Goal: Task Accomplishment & Management: Use online tool/utility

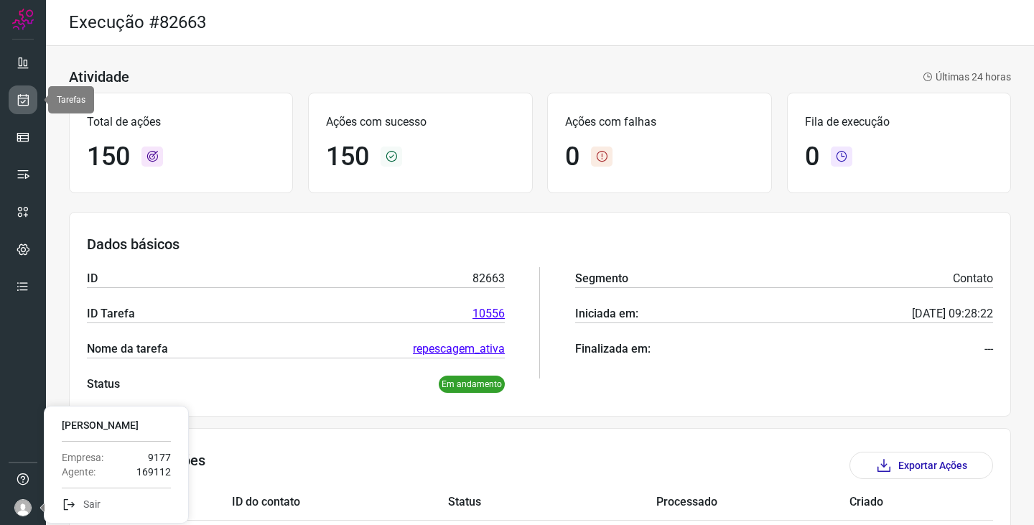
drag, startPoint x: 0, startPoint y: 0, endPoint x: 24, endPoint y: 96, distance: 99.1
click at [24, 96] on icon at bounding box center [23, 100] width 15 height 14
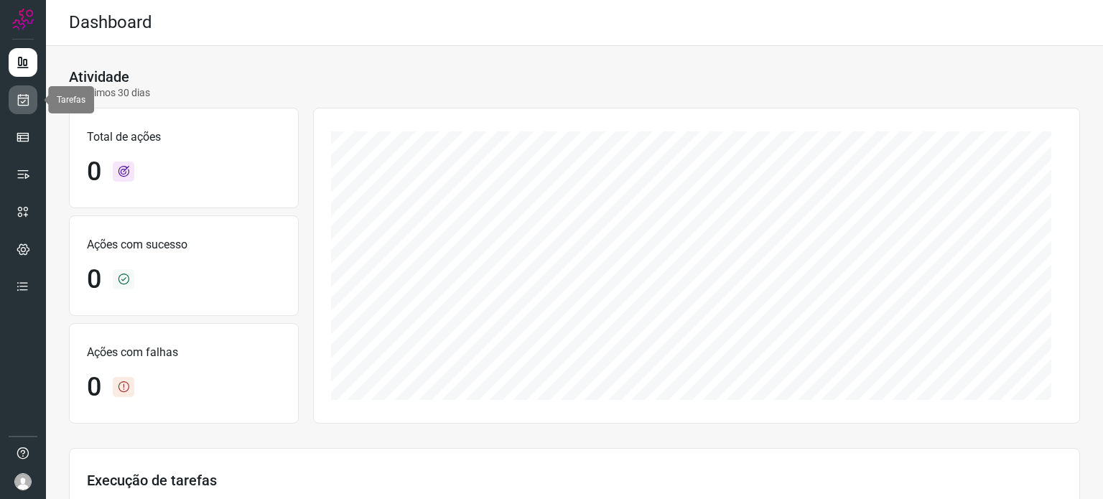
click at [29, 93] on icon at bounding box center [23, 100] width 15 height 14
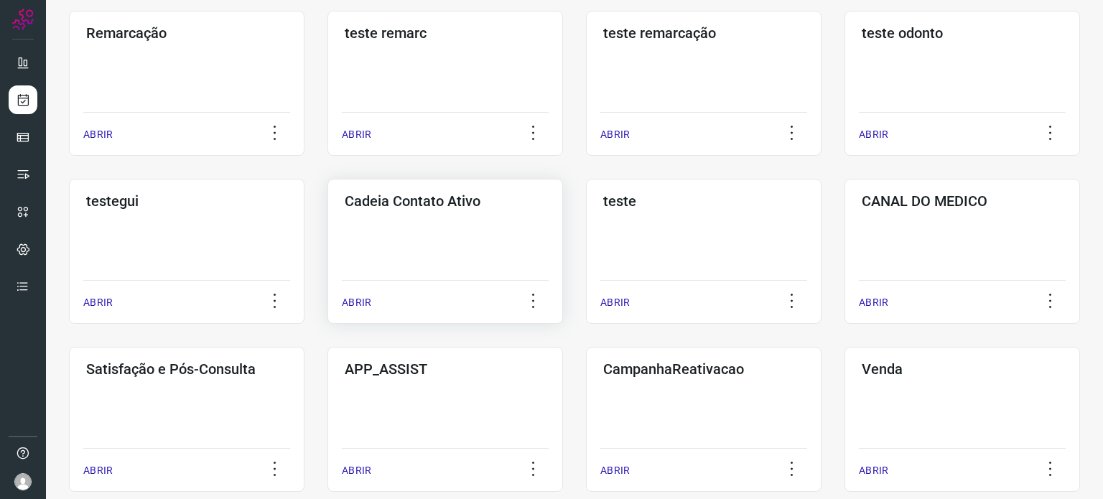
scroll to position [287, 0]
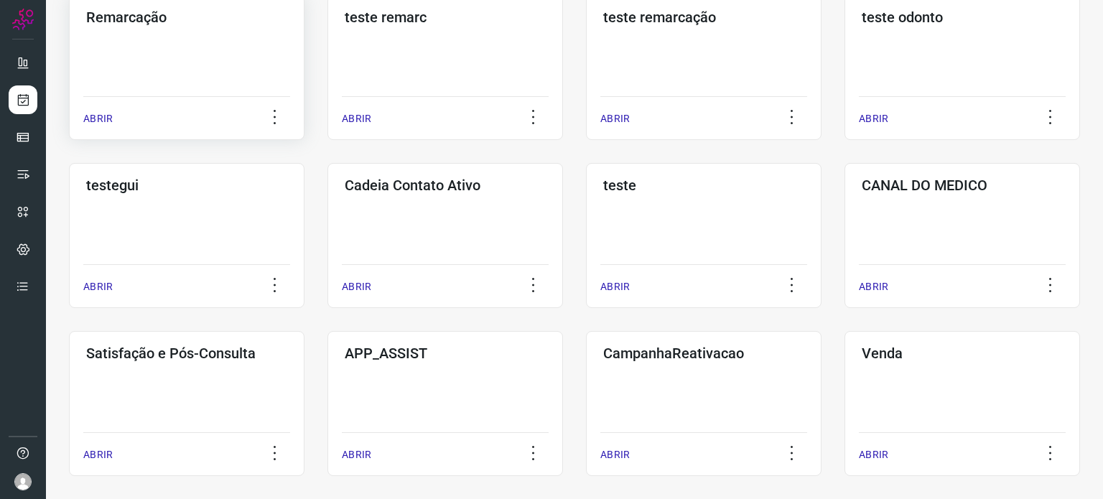
click at [327, 52] on div "Remarcação ABRIR" at bounding box center [445, 67] width 236 height 145
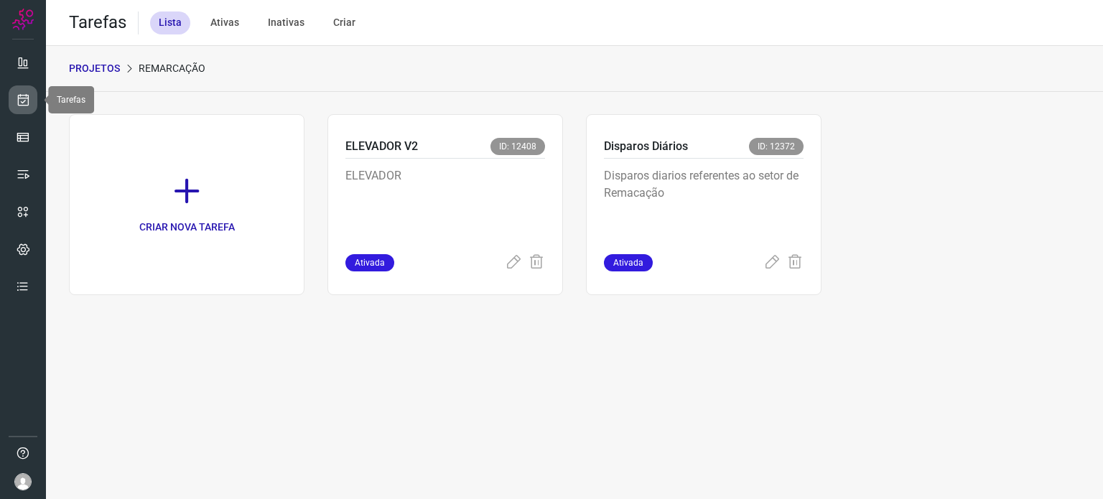
click at [17, 100] on icon at bounding box center [23, 100] width 15 height 14
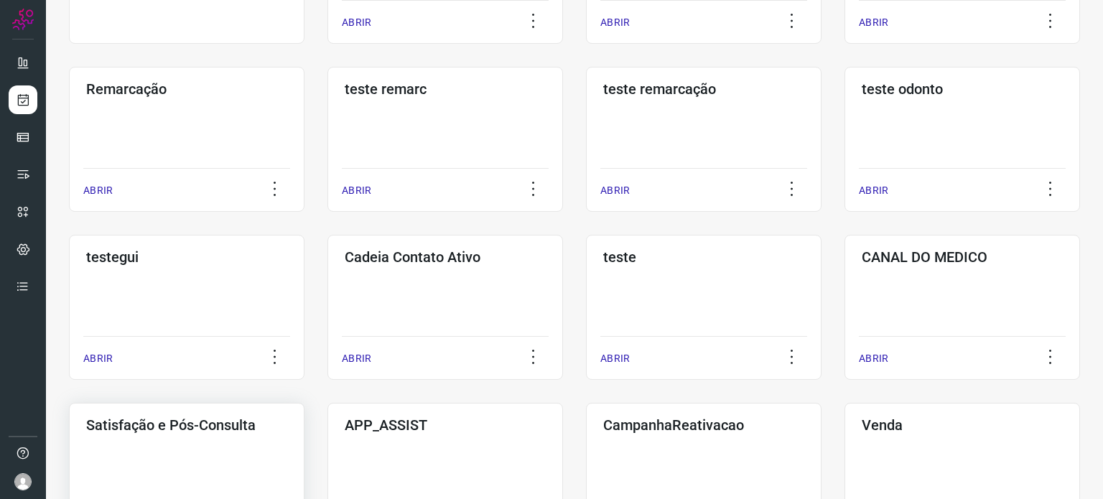
click at [202, 417] on h3 "Satisfação e Pós-Consulta" at bounding box center [186, 424] width 201 height 17
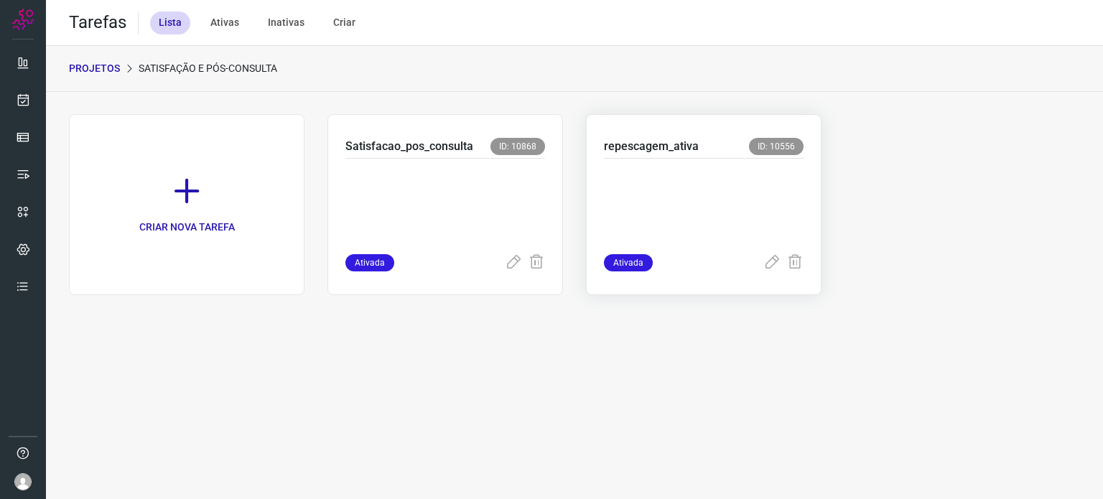
click at [655, 198] on p at bounding box center [704, 203] width 200 height 72
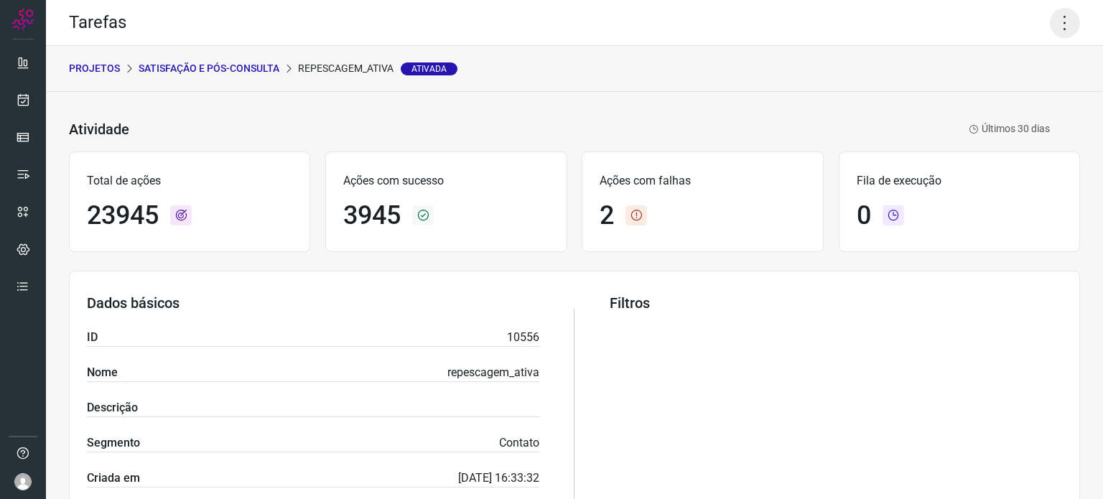
click at [1055, 25] on icon at bounding box center [1065, 23] width 30 height 30
click at [974, 100] on li "Executar" at bounding box center [1003, 94] width 131 height 23
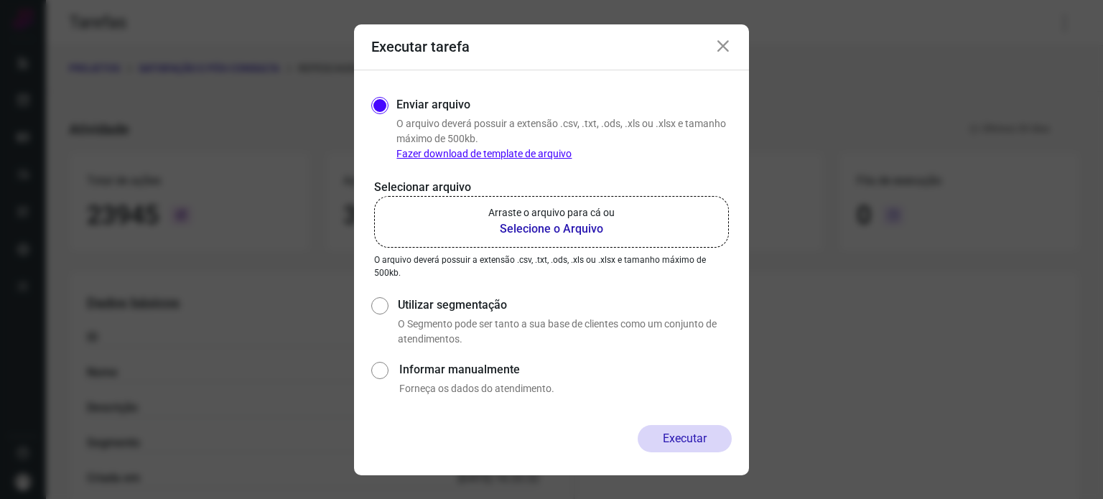
click at [536, 228] on b "Selecione o Arquivo" at bounding box center [551, 228] width 126 height 17
click at [0, 0] on input "Arraste o arquivo para cá ou Selecione o Arquivo" at bounding box center [0, 0] width 0 height 0
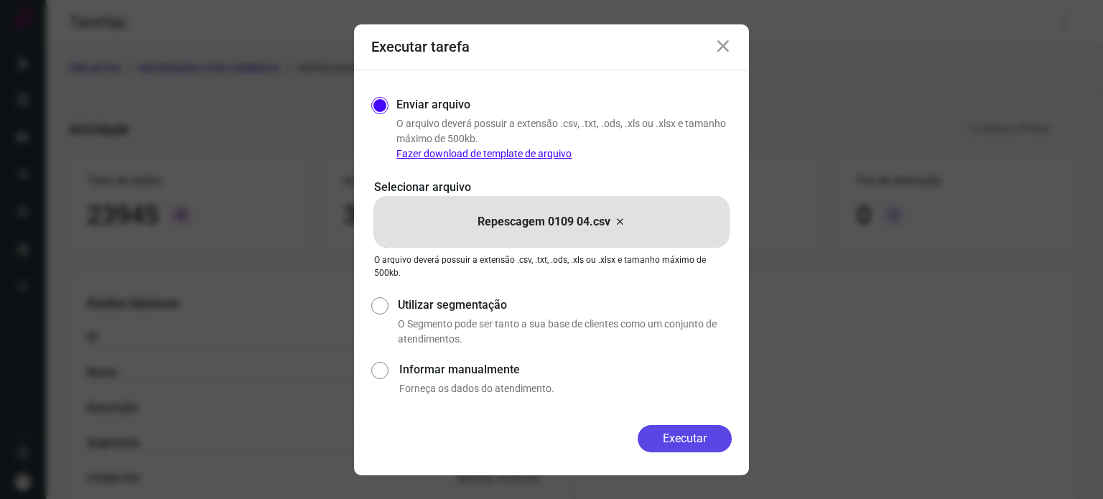
click at [680, 439] on button "Executar" at bounding box center [685, 438] width 94 height 27
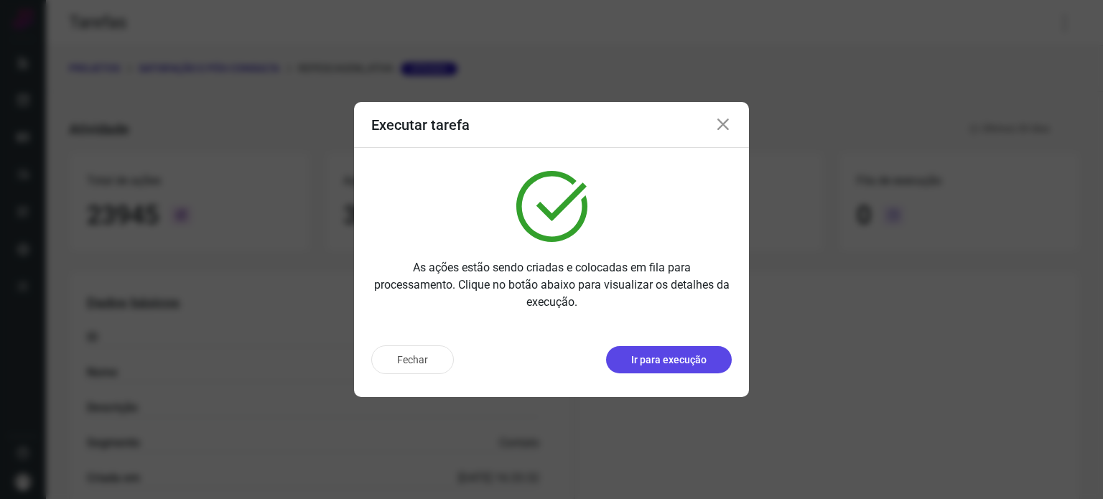
click at [678, 356] on p "Ir para execução" at bounding box center [668, 360] width 75 height 15
